Goal: Information Seeking & Learning: Learn about a topic

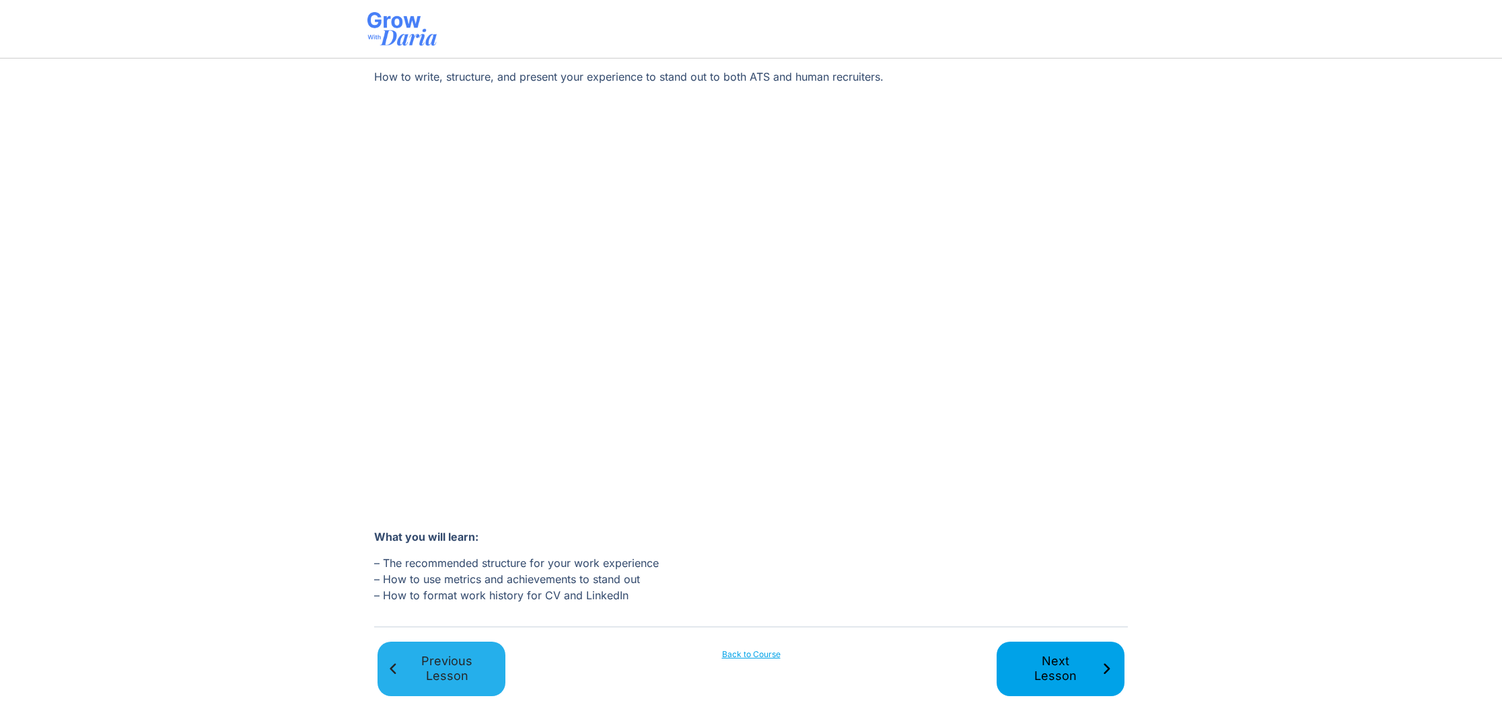
scroll to position [102, 0]
click at [739, 653] on link "Back to Course" at bounding box center [751, 655] width 128 height 12
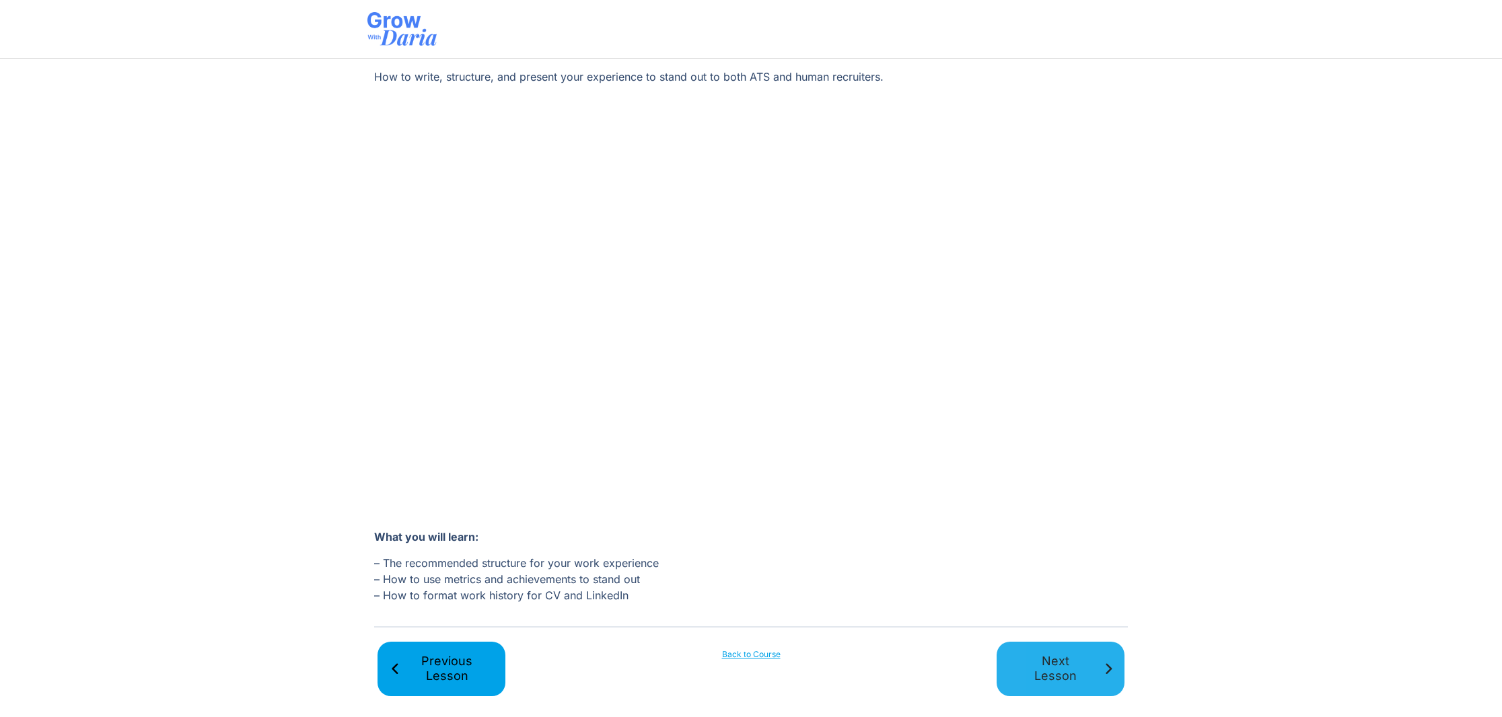
scroll to position [102, 0]
click at [1019, 652] on link "Next Lesson" at bounding box center [1060, 670] width 128 height 54
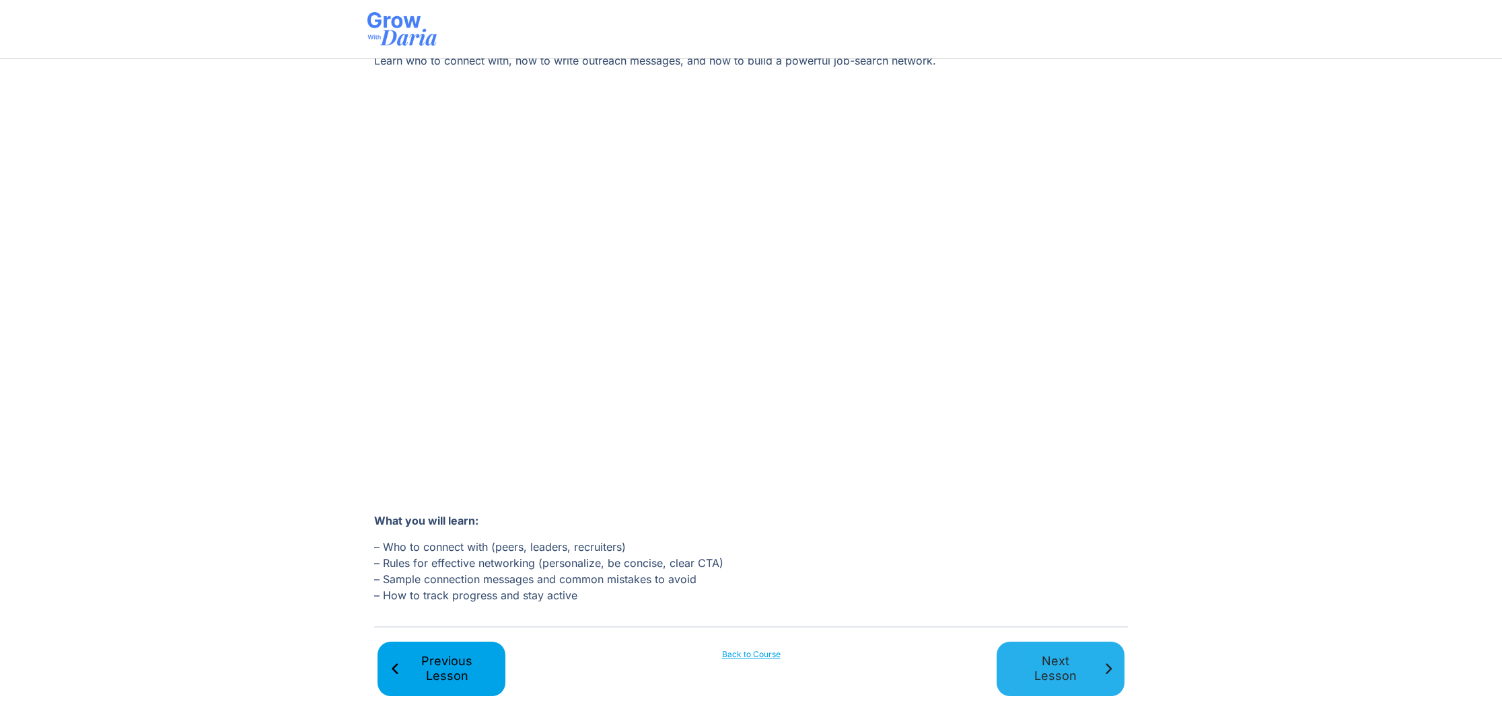
scroll to position [118, 0]
click at [1060, 671] on span "Next Lesson" at bounding box center [1055, 670] width 93 height 30
click at [1063, 667] on span "Next Lesson" at bounding box center [1055, 670] width 93 height 30
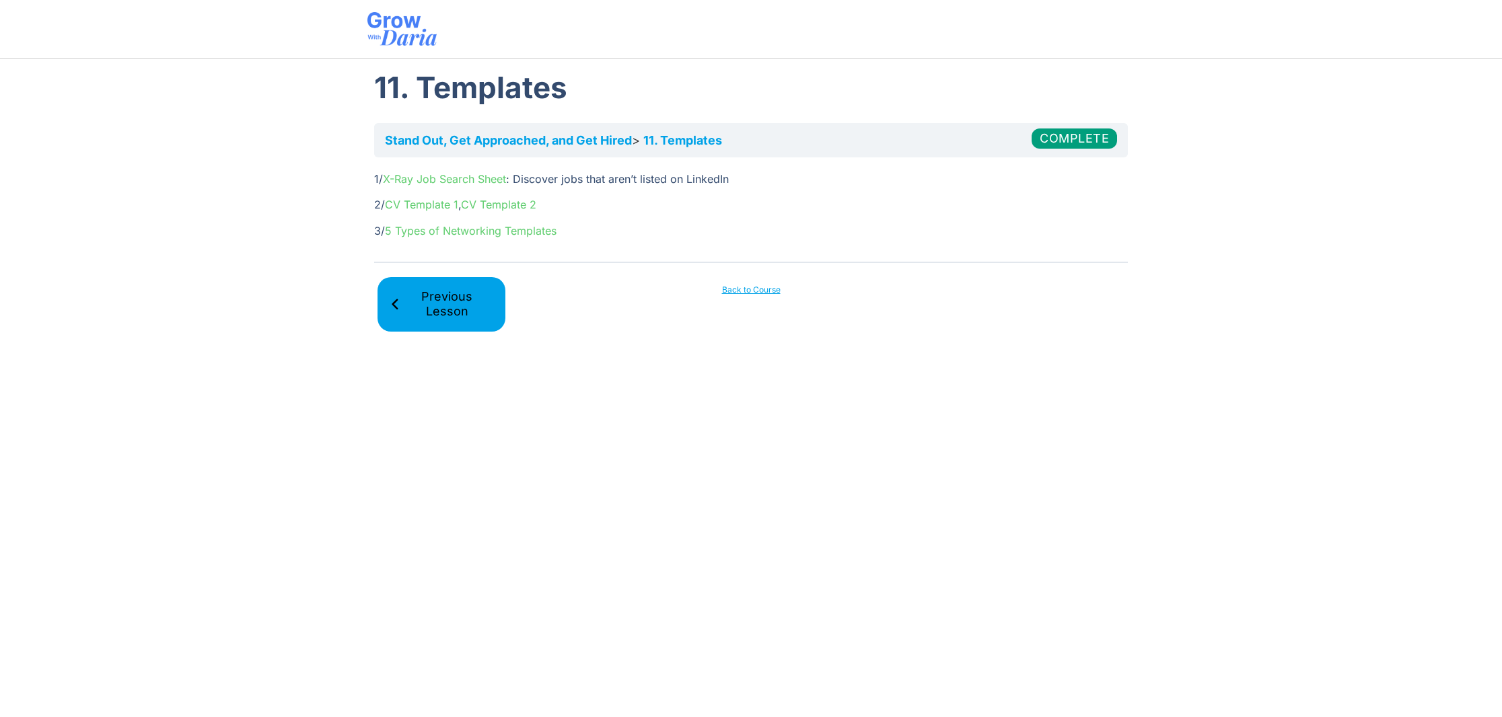
click at [443, 229] on link "5 Types of Networking Templates" at bounding box center [471, 230] width 172 height 13
